Goal: Task Accomplishment & Management: Manage account settings

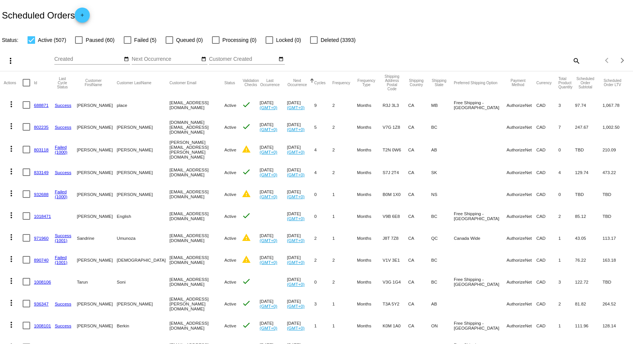
click at [572, 62] on mat-icon "search" at bounding box center [576, 61] width 9 height 12
click at [531, 58] on input "Search" at bounding box center [502, 59] width 158 height 6
type input "dorsi"
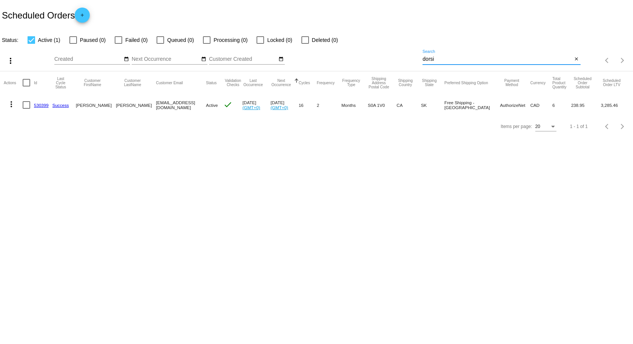
click at [40, 106] on link "530399" at bounding box center [41, 105] width 15 height 5
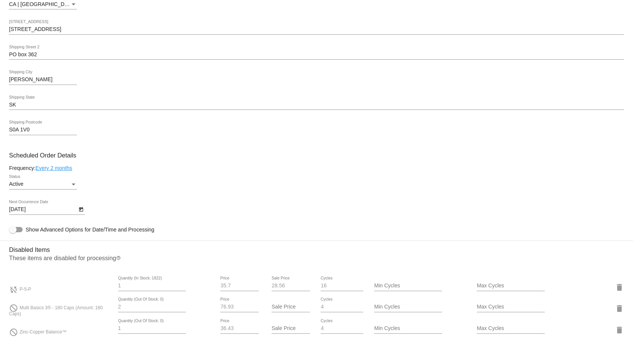
scroll to position [340, 0]
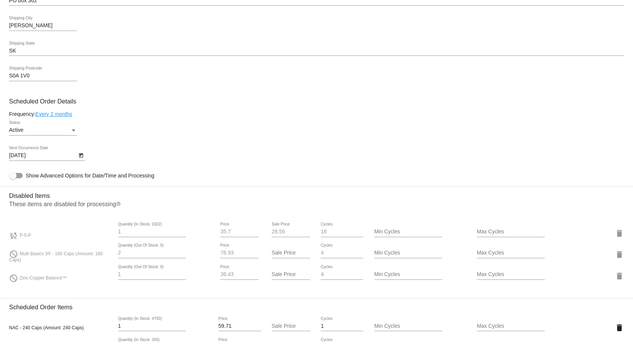
click at [248, 137] on div "Active Status" at bounding box center [316, 132] width 615 height 22
click at [126, 234] on input "1" at bounding box center [152, 232] width 68 height 6
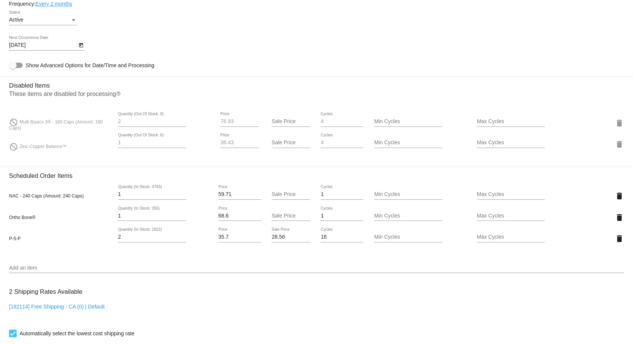
scroll to position [453, 0]
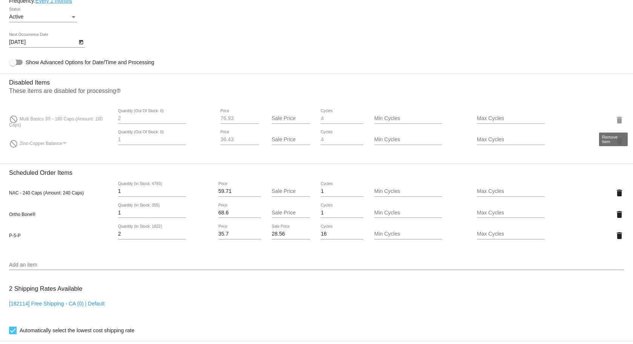
click at [615, 120] on mat-icon "delete" at bounding box center [619, 119] width 9 height 9
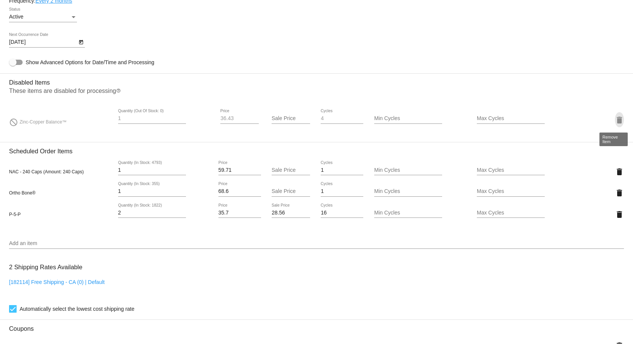
click at [615, 119] on mat-icon "delete" at bounding box center [619, 119] width 9 height 9
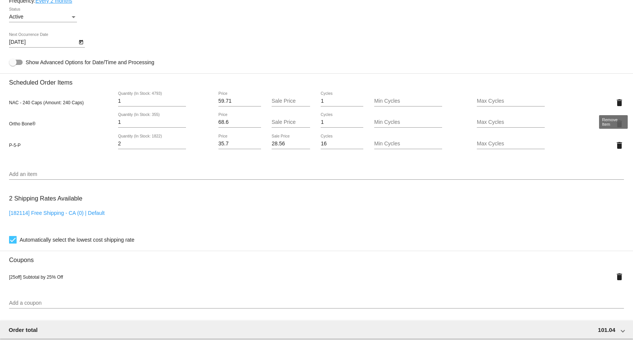
click at [616, 99] on mat-icon "delete" at bounding box center [619, 102] width 9 height 9
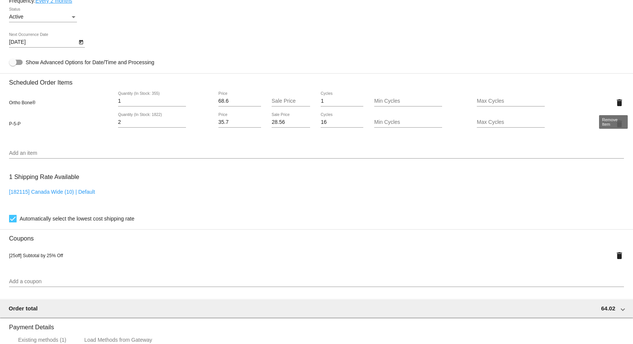
click at [615, 101] on mat-icon "delete" at bounding box center [619, 102] width 9 height 9
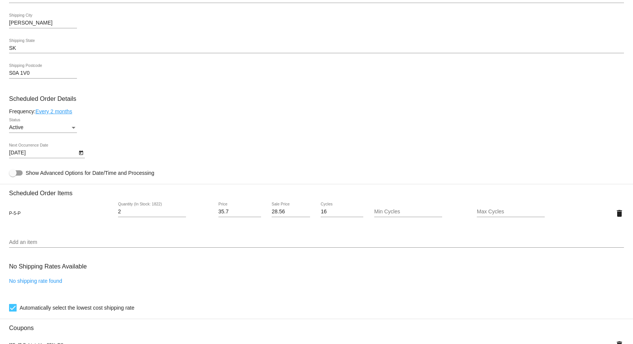
scroll to position [415, 0]
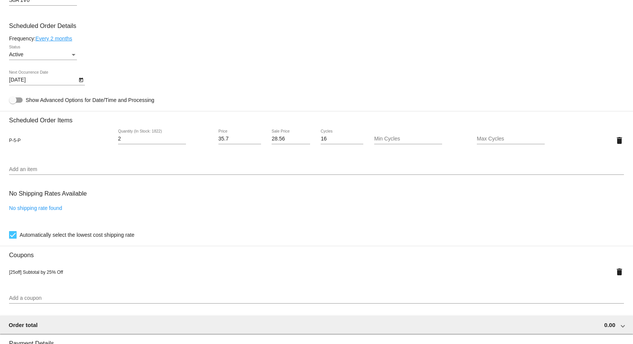
click at [20, 166] on div "Add an item" at bounding box center [316, 167] width 615 height 15
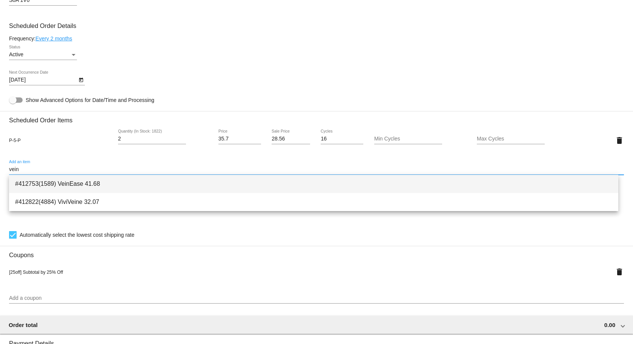
type input "vein"
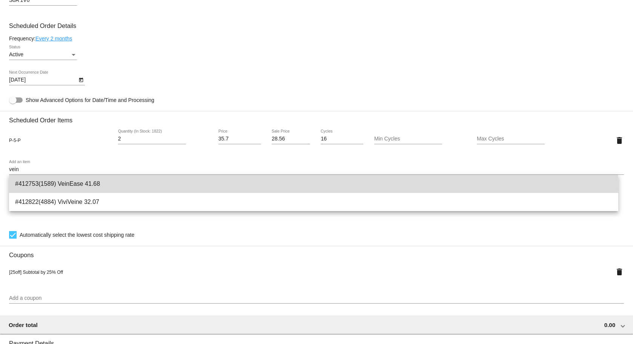
click at [72, 187] on span "#412753(1589) VeinEase 41.68" at bounding box center [313, 184] width 597 height 18
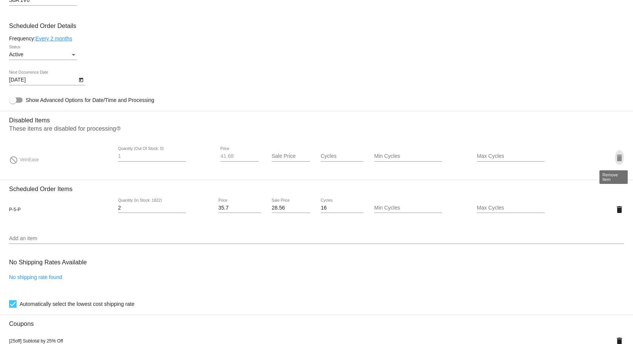
click at [615, 159] on mat-icon "delete" at bounding box center [619, 157] width 9 height 9
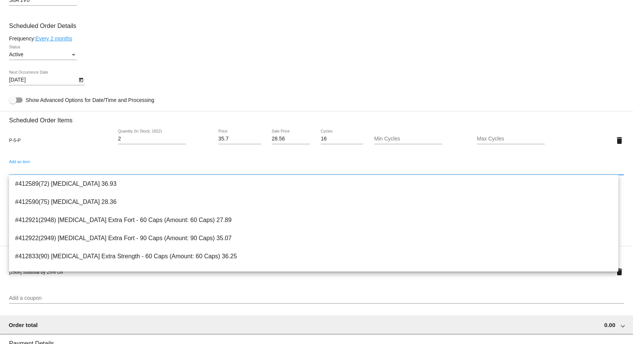
click at [32, 168] on input "Add an item" at bounding box center [316, 169] width 615 height 6
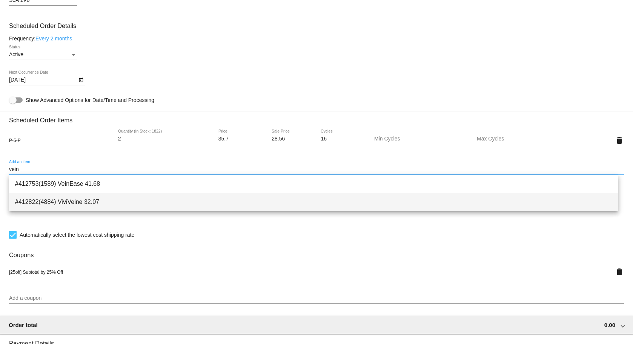
type input "vein"
click at [65, 200] on span "#412822(4884) ViviVeine 32.07" at bounding box center [313, 202] width 597 height 18
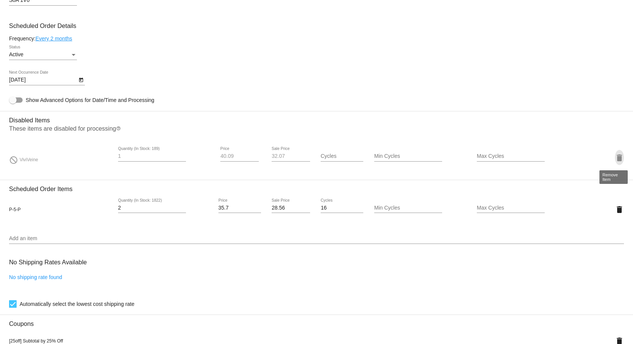
click at [616, 157] on mat-icon "delete" at bounding box center [619, 157] width 9 height 9
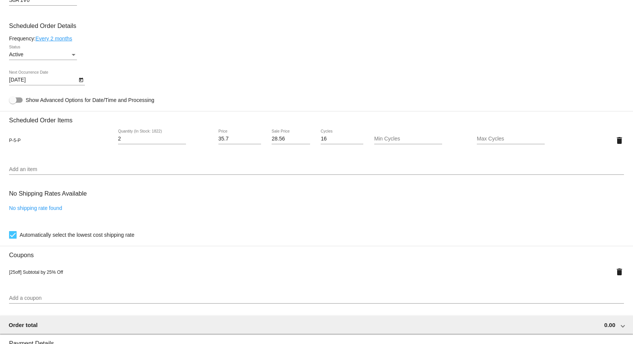
click at [52, 170] on input "Add an item" at bounding box center [316, 169] width 615 height 6
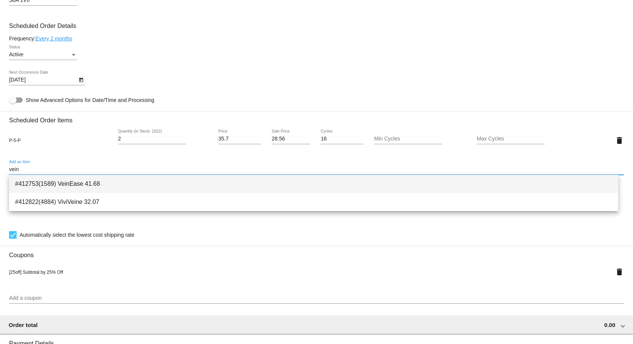
type input "vein"
click at [65, 186] on span "#412753(1589) VeinEase 41.68" at bounding box center [313, 184] width 597 height 18
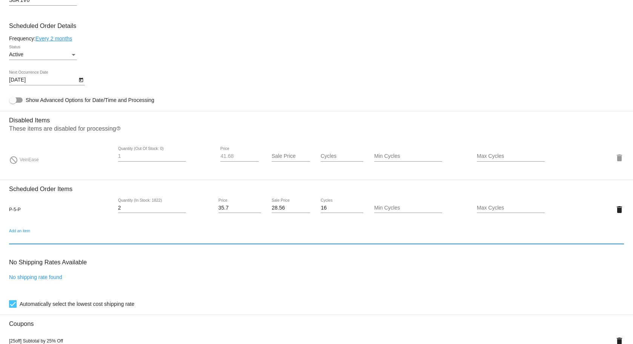
click at [162, 155] on input "1" at bounding box center [152, 156] width 68 height 6
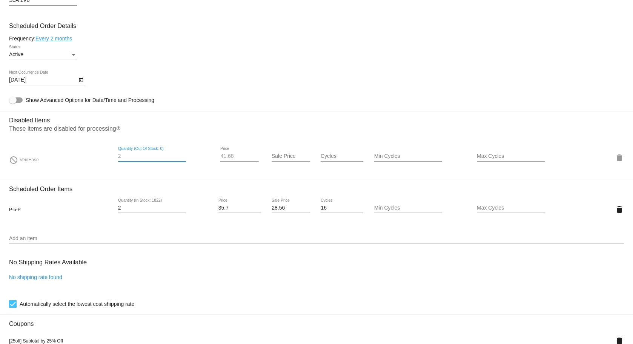
type input "2"
click at [181, 154] on input "2" at bounding box center [152, 156] width 68 height 6
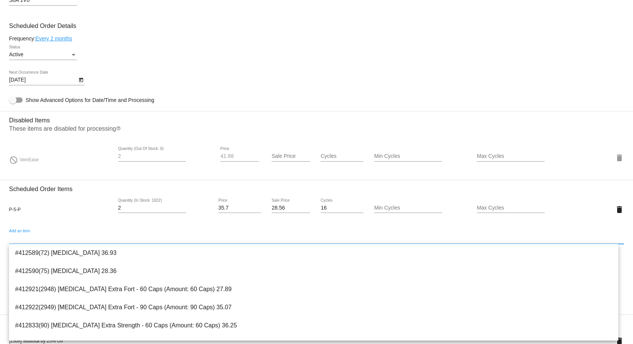
click at [55, 239] on input "Add an item" at bounding box center [316, 239] width 615 height 6
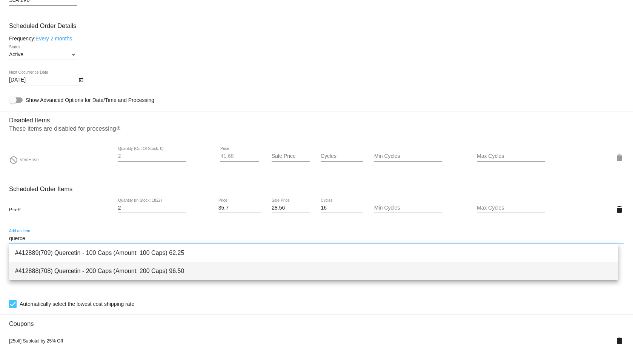
type input "querce"
click at [79, 271] on span "#412888(708) Quercetin - 200 Caps (Amount: 200 Caps) 96.50" at bounding box center [313, 271] width 597 height 18
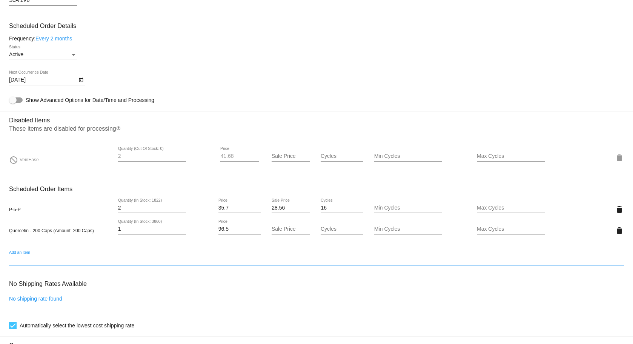
click at [135, 232] on div "1 Quantity (In Stock: 3860)" at bounding box center [152, 227] width 68 height 15
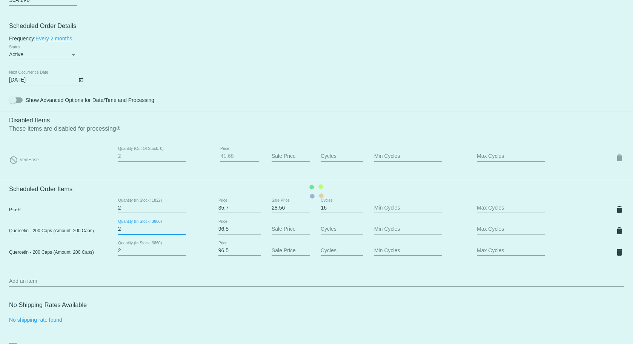
type input "2"
click at [182, 227] on input "2" at bounding box center [152, 229] width 68 height 6
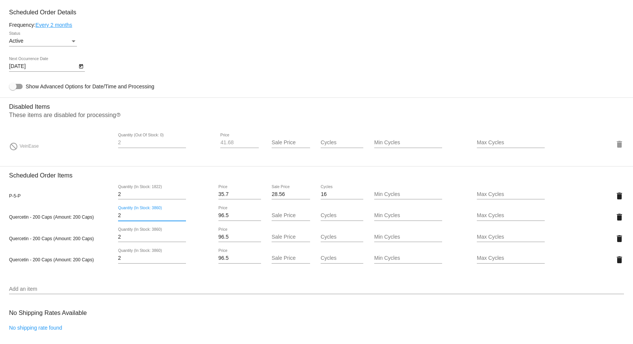
scroll to position [453, 0]
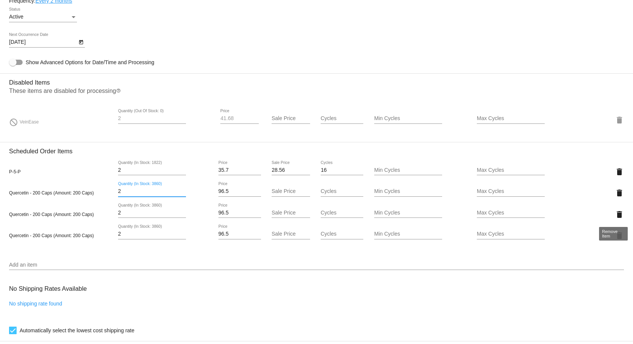
click at [615, 211] on mat-icon "delete" at bounding box center [619, 214] width 9 height 9
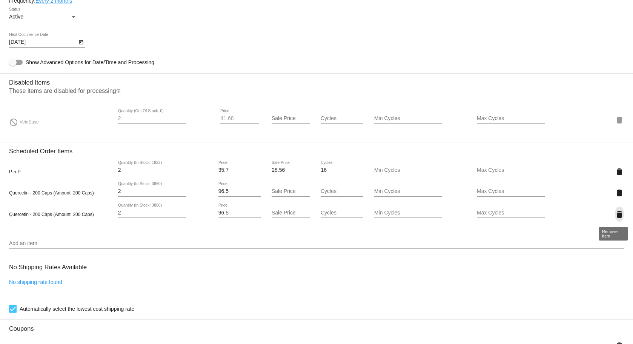
click at [615, 213] on mat-icon "delete" at bounding box center [619, 214] width 9 height 9
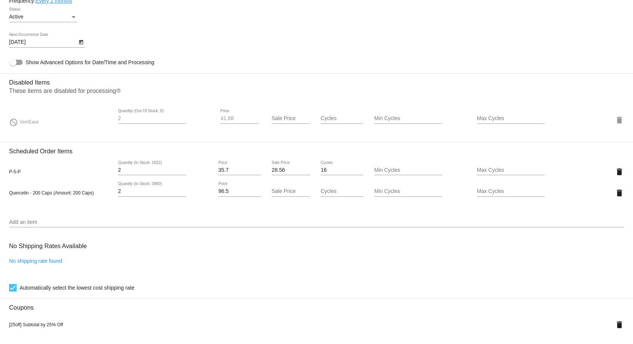
click at [39, 220] on input "Add an item" at bounding box center [316, 222] width 615 height 6
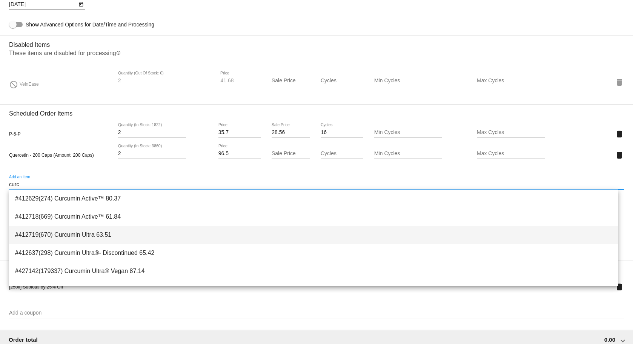
scroll to position [103, 0]
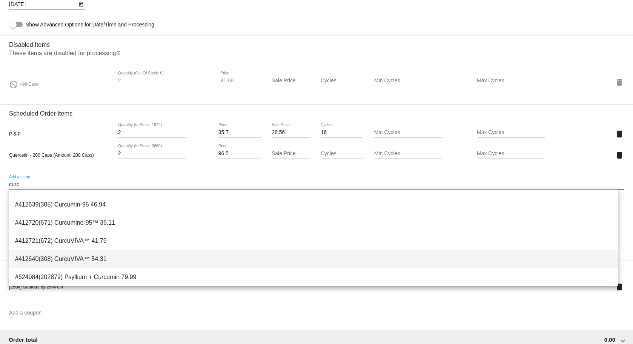
type input "curc"
click at [106, 260] on span "#412640(308) CurcuVIVA™ 54.31" at bounding box center [313, 259] width 597 height 18
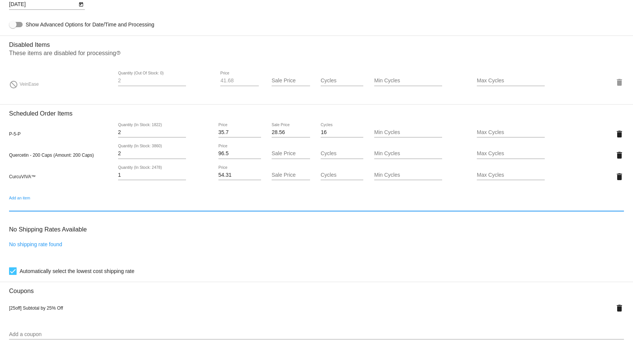
click at [75, 207] on input "Add an item" at bounding box center [316, 206] width 615 height 6
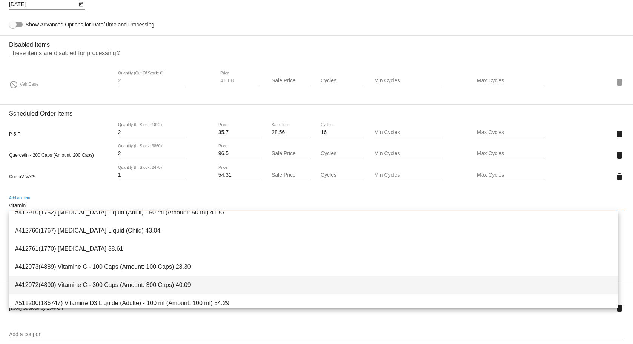
scroll to position [151, 0]
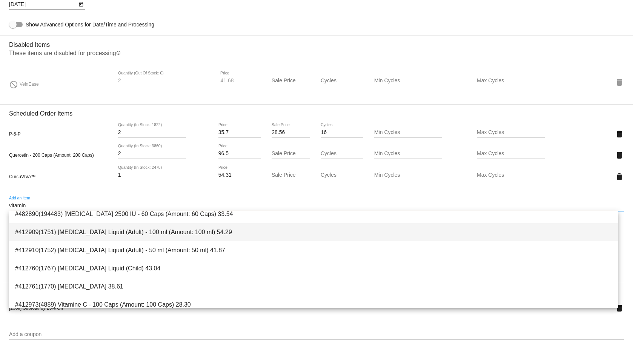
type input "vitamin"
click at [143, 231] on span "#412909(1751) [MEDICAL_DATA] Liquid (Adult) - 100 ml (Amount: 100 ml) 54.29" at bounding box center [313, 232] width 597 height 18
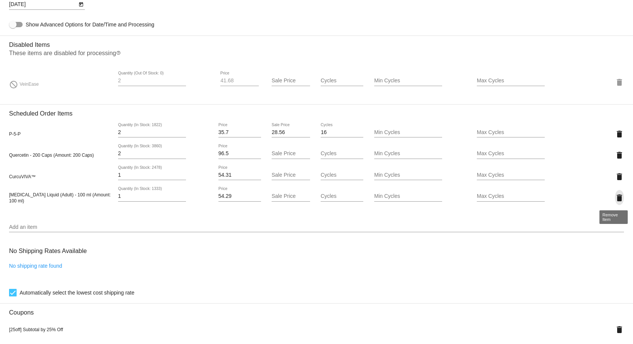
click at [615, 201] on mat-icon "delete" at bounding box center [619, 197] width 9 height 9
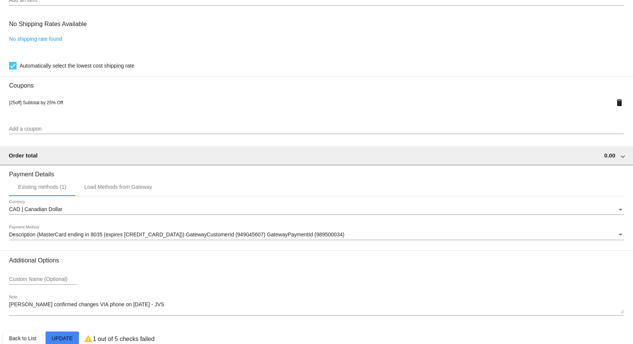
scroll to position [709, 0]
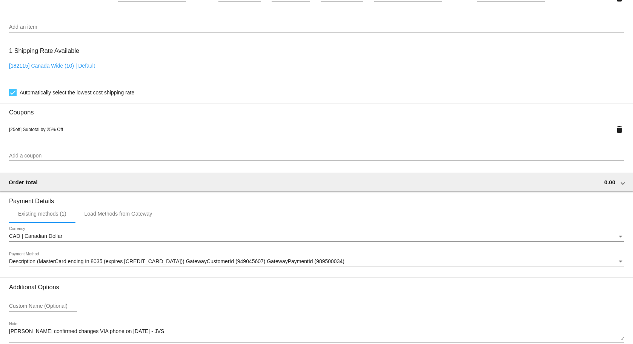
scroll to position [634, 0]
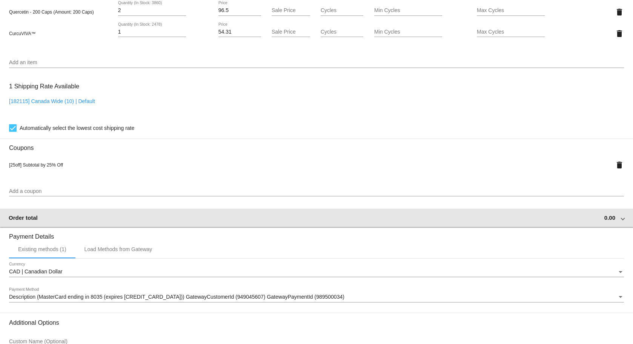
click at [614, 215] on div "Order total 0.00" at bounding box center [315, 217] width 613 height 6
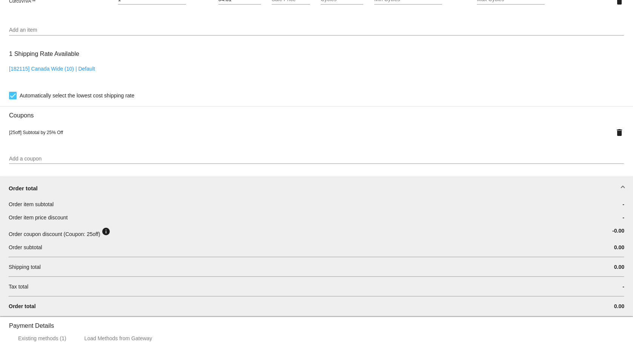
scroll to position [709, 0]
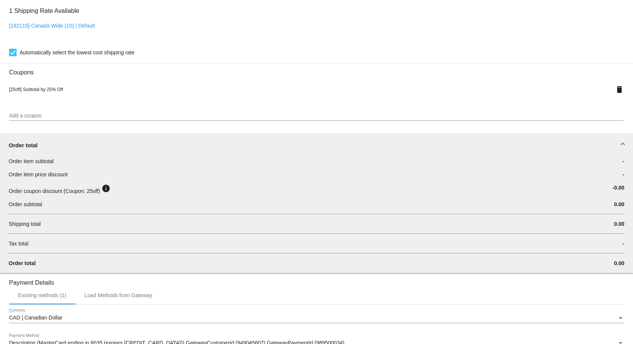
click at [616, 141] on mat-expansion-panel-header "Order total" at bounding box center [317, 145] width 634 height 24
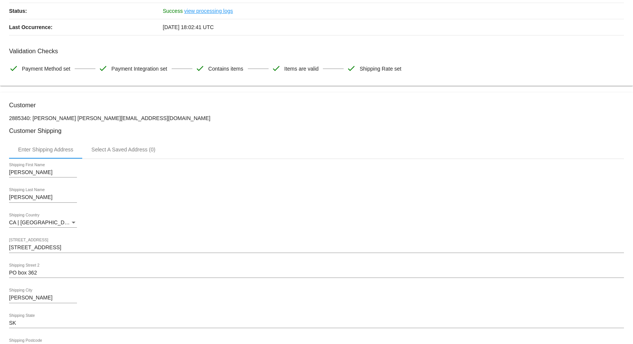
scroll to position [0, 0]
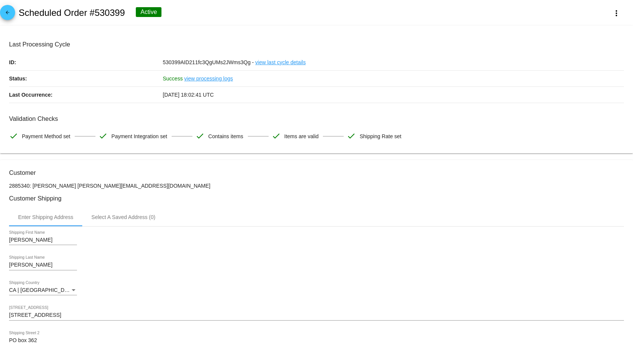
drag, startPoint x: 126, startPoint y: 188, endPoint x: 74, endPoint y: 188, distance: 51.3
click at [74, 188] on p "2885340: [PERSON_NAME] [PERSON_NAME][EMAIL_ADDRESS][DOMAIN_NAME]" at bounding box center [316, 186] width 615 height 6
drag, startPoint x: 70, startPoint y: 186, endPoint x: 125, endPoint y: 187, distance: 55.5
click at [125, 187] on p "2885340: [PERSON_NAME] [PERSON_NAME][EMAIL_ADDRESS][DOMAIN_NAME]" at bounding box center [316, 186] width 615 height 6
copy p "[EMAIL_ADDRESS][DOMAIN_NAME]"
